Goal: Information Seeking & Learning: Find specific fact

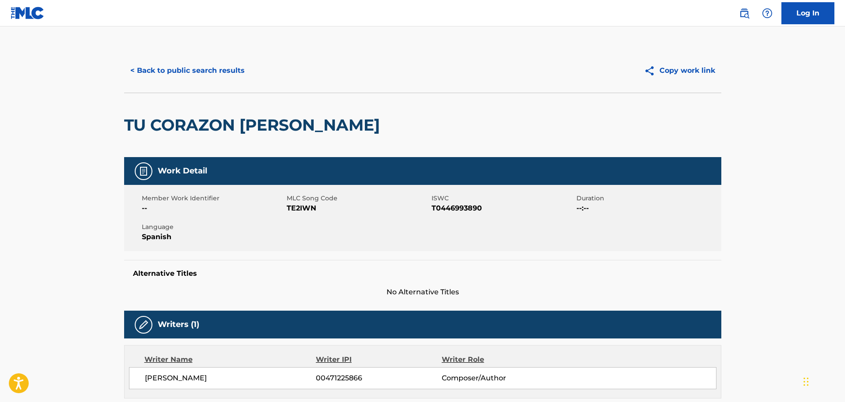
click at [163, 69] on button "< Back to public search results" at bounding box center [187, 71] width 127 height 22
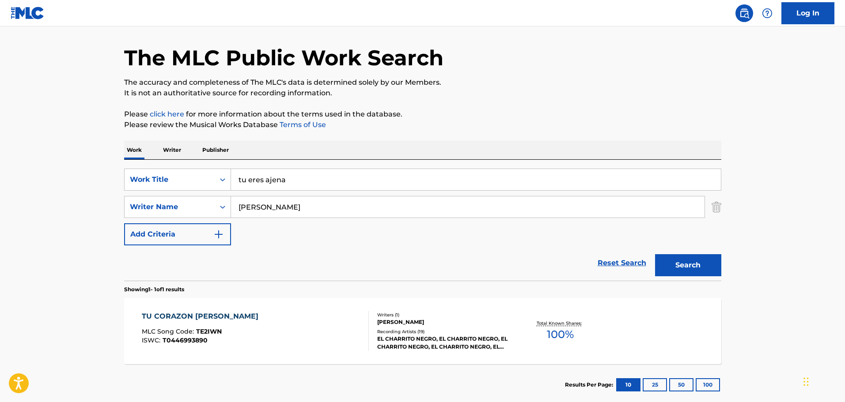
click at [282, 173] on input "tu eres ajena" at bounding box center [476, 179] width 490 height 21
type input "boxindanga"
click at [271, 212] on input "[PERSON_NAME]" at bounding box center [467, 206] width 473 height 21
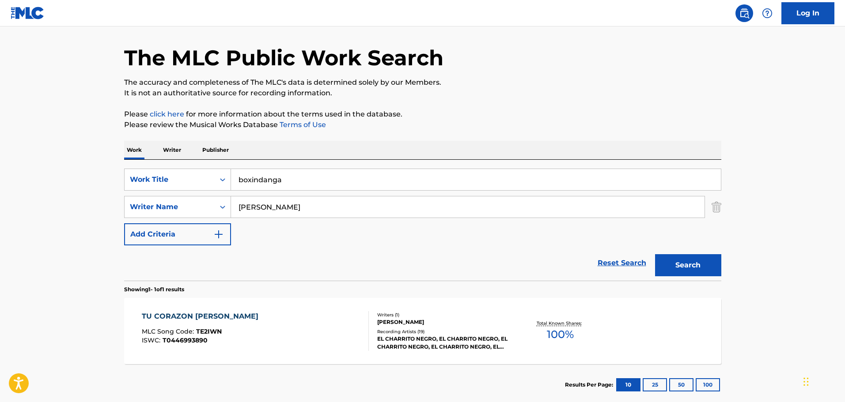
click at [271, 212] on input "[PERSON_NAME]" at bounding box center [467, 206] width 473 height 21
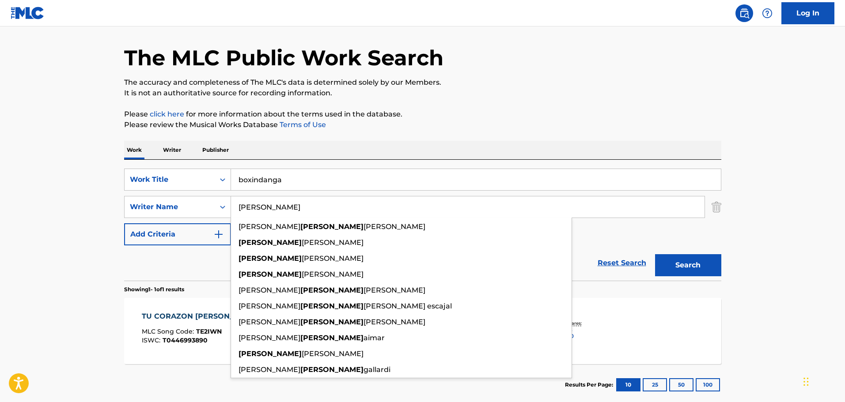
type input "[PERSON_NAME]"
click at [655, 254] on button "Search" at bounding box center [688, 265] width 66 height 22
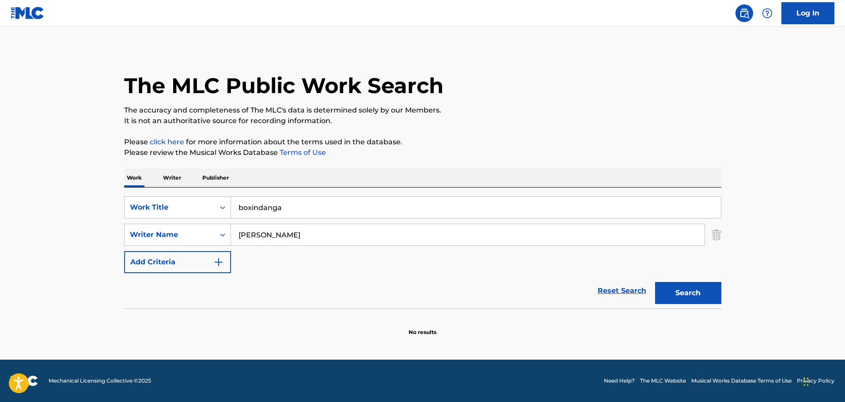
click at [682, 293] on button "Search" at bounding box center [688, 293] width 66 height 22
click at [282, 204] on input "boxindanga" at bounding box center [476, 207] width 490 height 21
click at [281, 204] on input "boxindanga" at bounding box center [476, 207] width 490 height 21
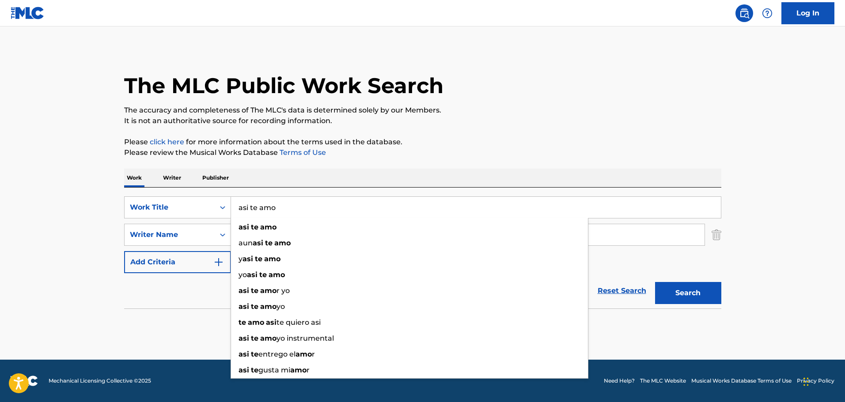
type input "asi te amo"
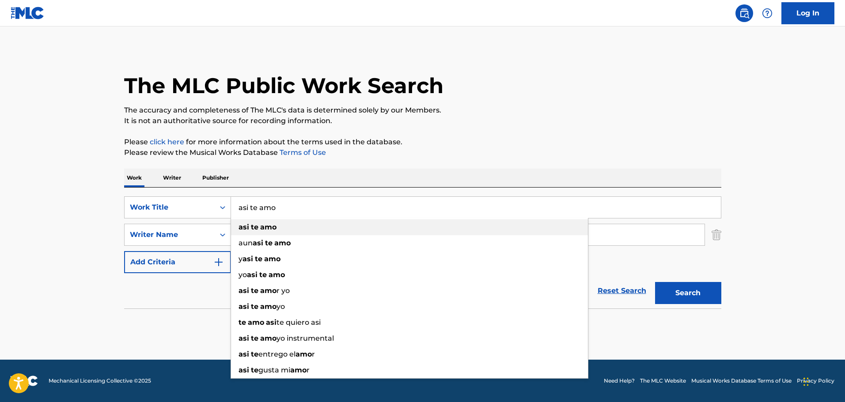
click at [264, 229] on strong "amo" at bounding box center [268, 227] width 16 height 8
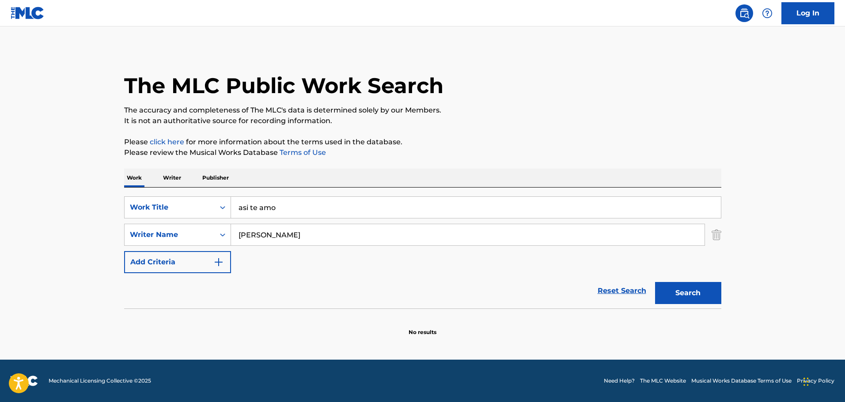
click at [266, 228] on input "[PERSON_NAME]" at bounding box center [467, 234] width 473 height 21
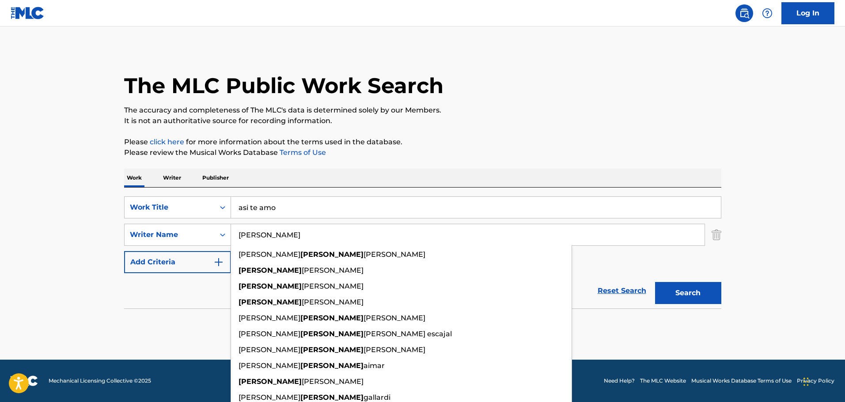
click at [266, 228] on input "[PERSON_NAME]" at bounding box center [467, 234] width 473 height 21
paste input "[PERSON_NAME]"
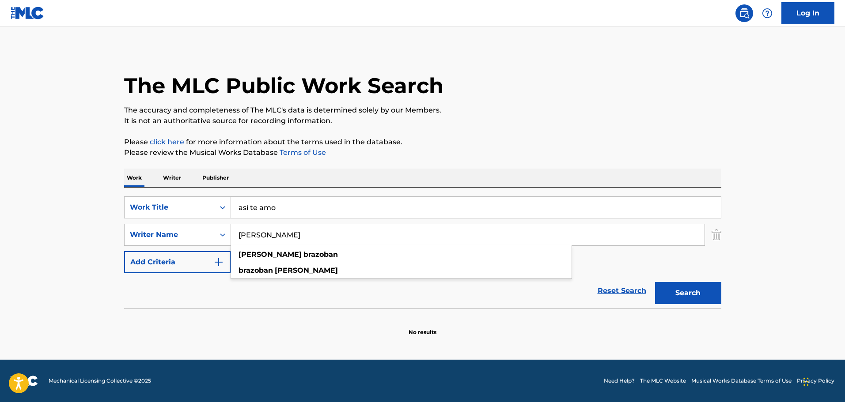
type input "[PERSON_NAME]"
click at [655, 282] on button "Search" at bounding box center [688, 293] width 66 height 22
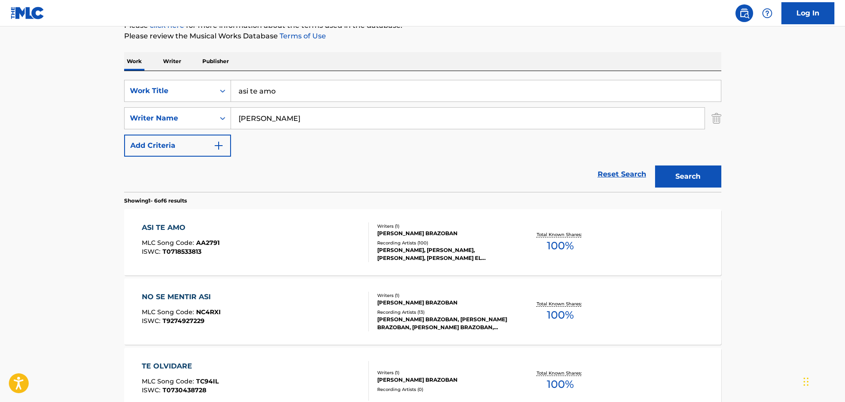
scroll to position [132, 0]
